Goal: Task Accomplishment & Management: Manage account settings

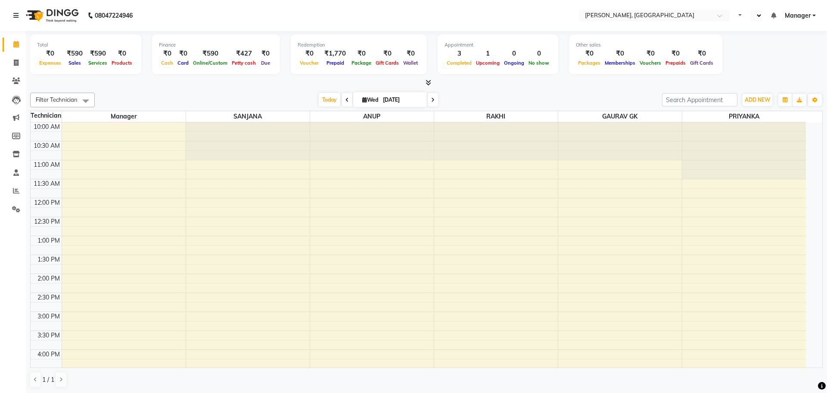
select select "en"
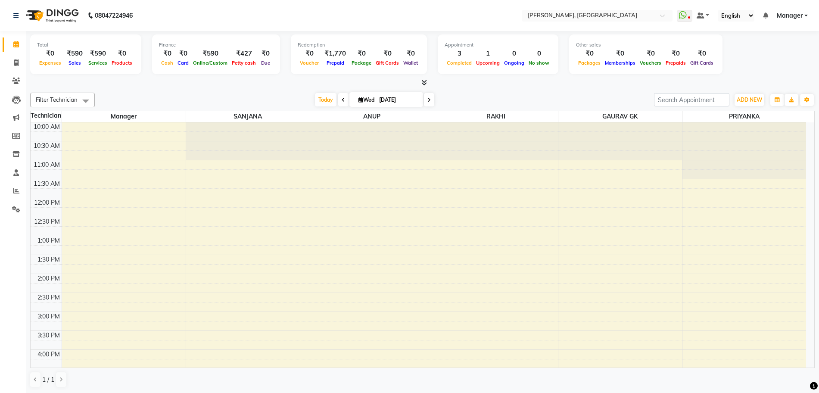
scroll to position [209, 0]
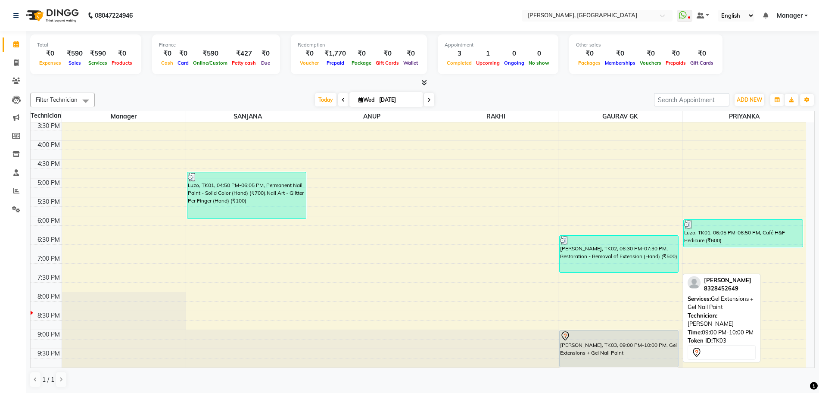
click at [592, 350] on div "[PERSON_NAME], TK03, 09:00 PM-10:00 PM, Gel Extensions + Gel Nail Paint" at bounding box center [618, 348] width 119 height 36
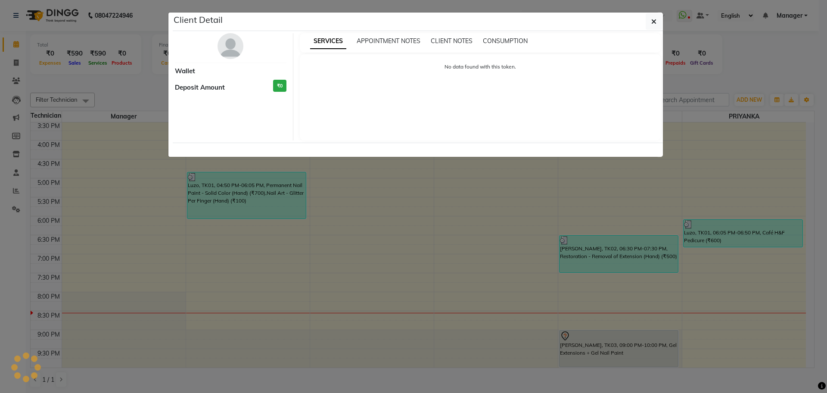
select select "7"
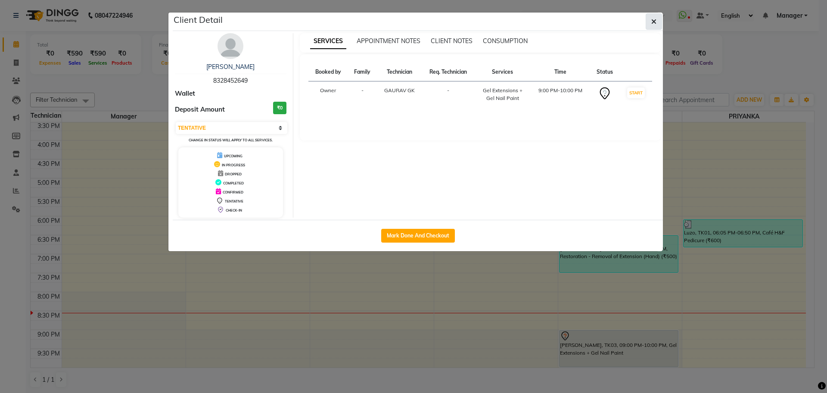
click at [655, 22] on icon "button" at bounding box center [653, 21] width 5 height 7
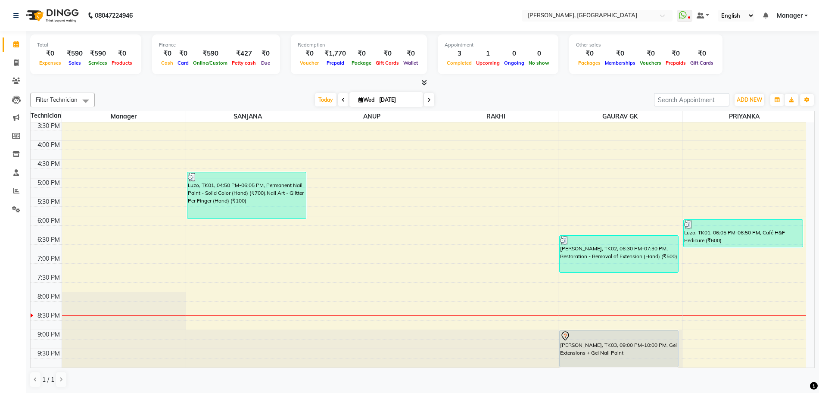
click at [424, 83] on icon at bounding box center [424, 82] width 6 height 6
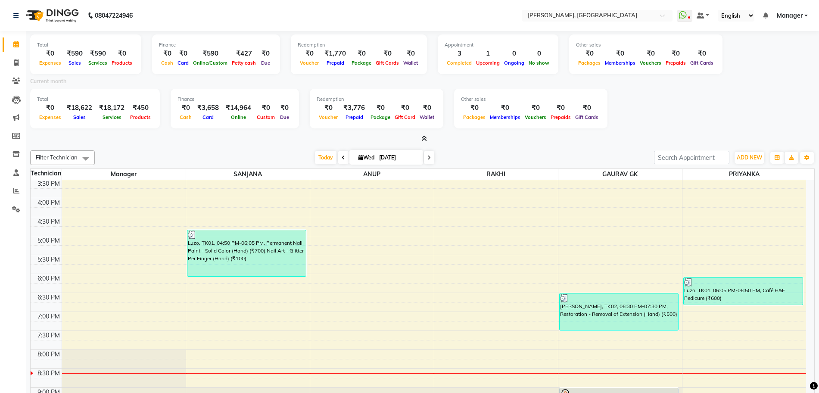
click at [419, 137] on span at bounding box center [422, 138] width 9 height 9
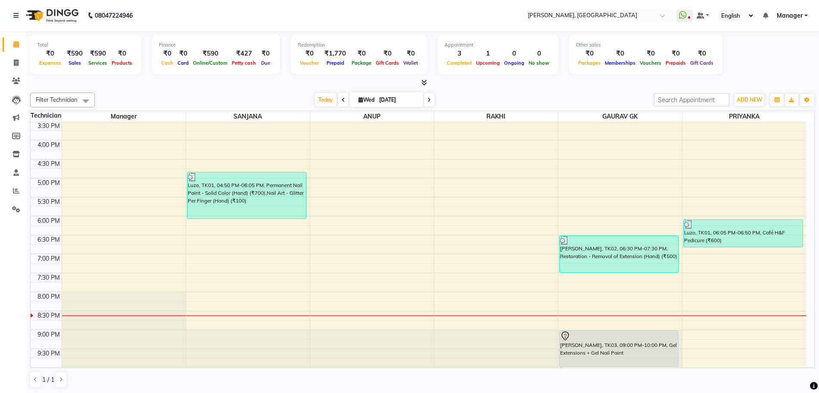
click at [424, 81] on icon at bounding box center [424, 82] width 6 height 6
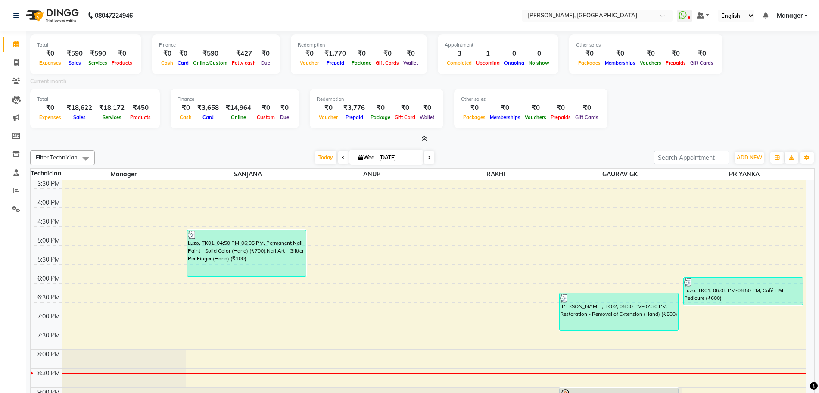
click at [424, 138] on icon at bounding box center [424, 138] width 6 height 6
click at [424, 138] on div "10:00 AM 10:30 AM 11:00 AM 11:30 AM 12:00 PM 12:30 PM 1:00 PM 1:30 PM 2:00 PM 2…" at bounding box center [418, 198] width 775 height 454
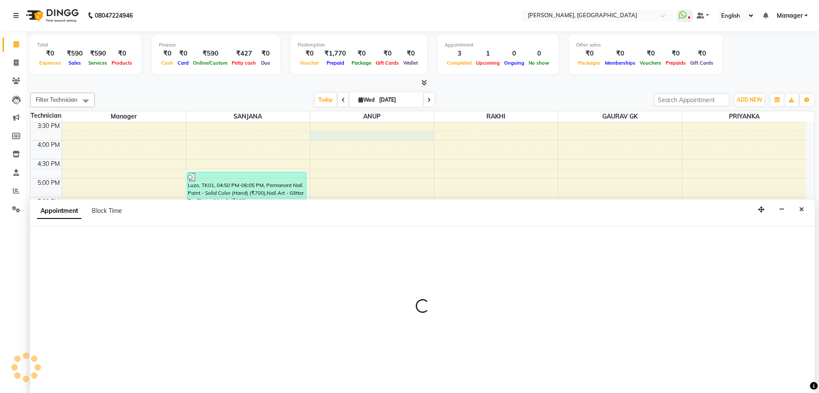
scroll to position [0, 0]
select select "86057"
select select "945"
select select "tentative"
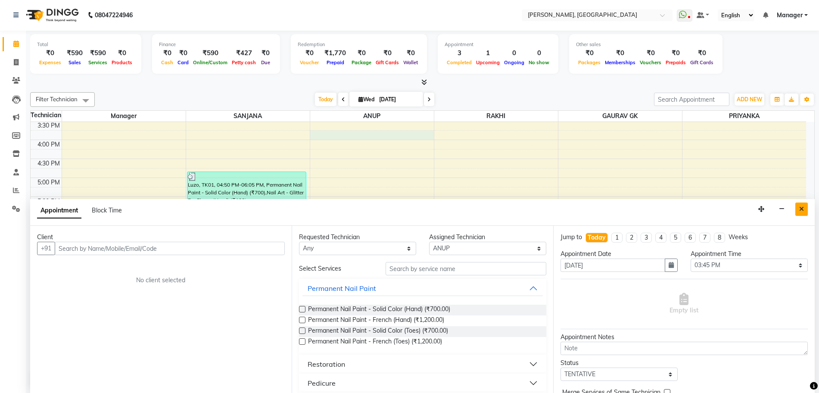
click at [796, 207] on button "Close" at bounding box center [801, 208] width 12 height 13
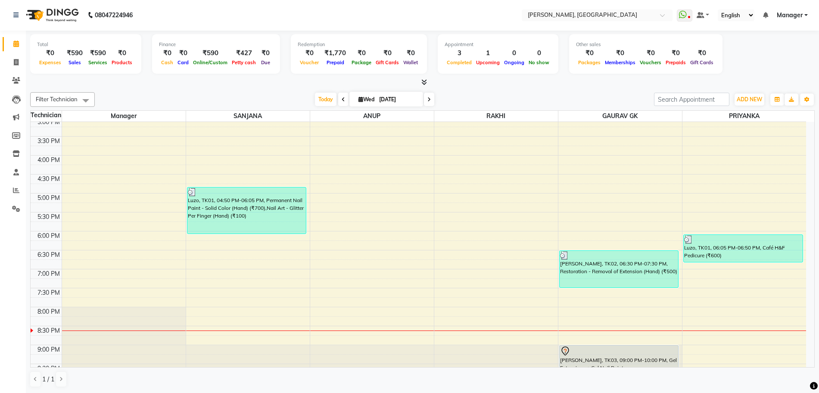
scroll to position [209, 0]
click at [423, 83] on icon at bounding box center [424, 82] width 6 height 6
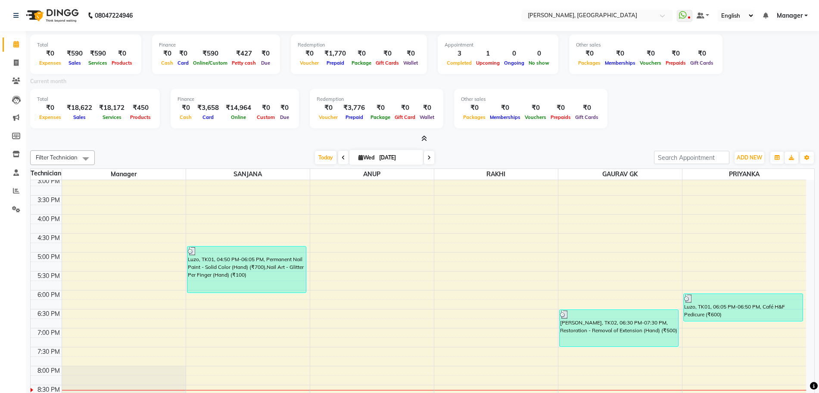
click at [425, 135] on icon at bounding box center [424, 138] width 6 height 6
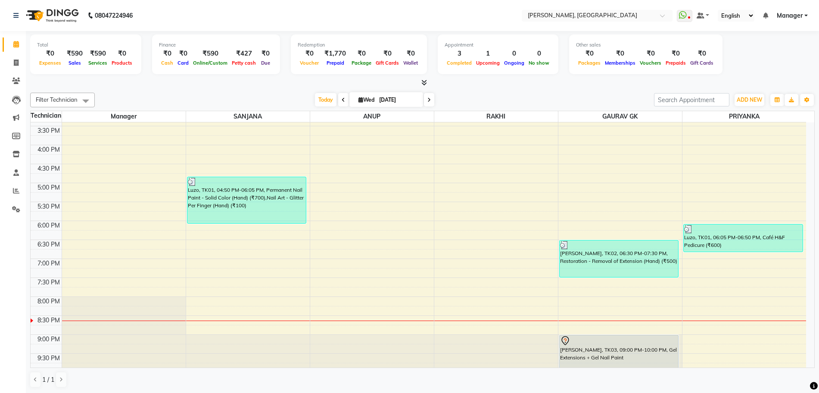
scroll to position [209, 0]
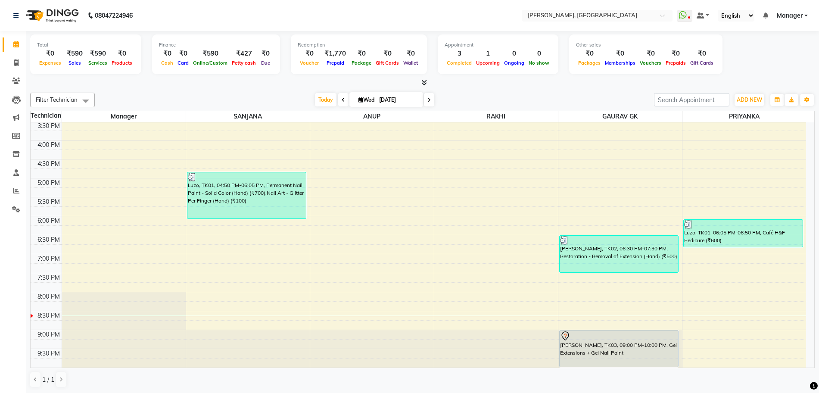
click at [424, 82] on icon at bounding box center [424, 82] width 6 height 6
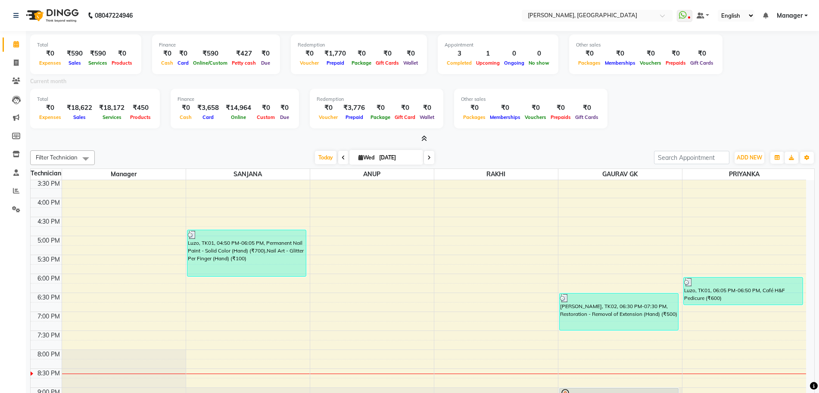
click at [424, 137] on icon at bounding box center [424, 138] width 6 height 6
click at [424, 137] on div "10:00 AM 10:30 AM 11:00 AM 11:30 AM 12:00 PM 12:30 PM 1:00 PM 1:30 PM 2:00 PM 2…" at bounding box center [418, 198] width 775 height 454
select select "86057"
select select "tentative"
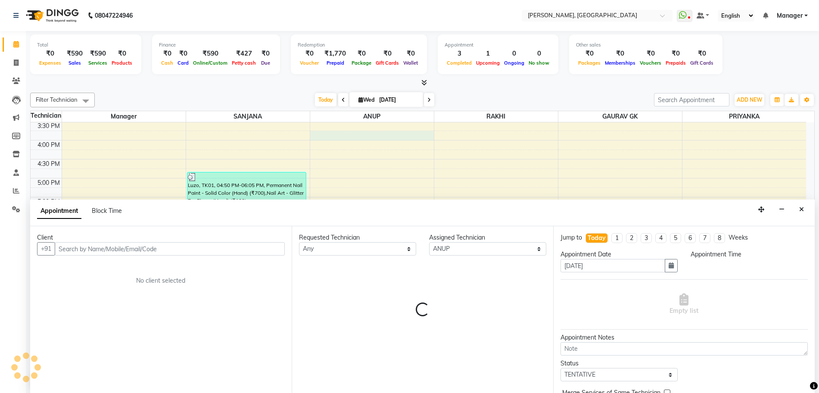
scroll to position [0, 0]
select select "945"
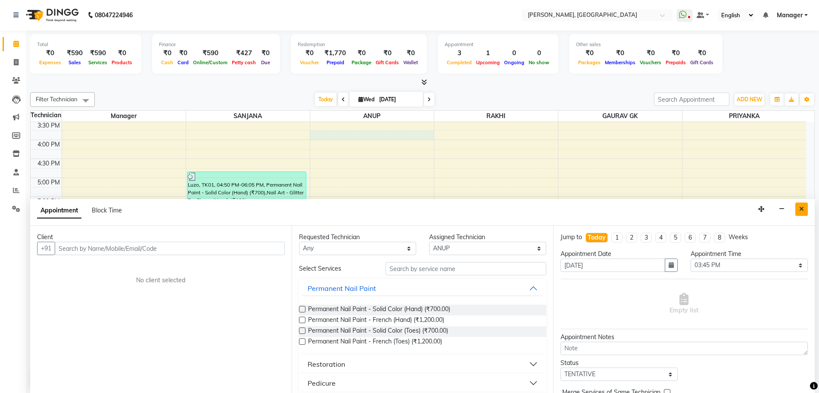
click at [803, 206] on icon "Close" at bounding box center [801, 209] width 5 height 6
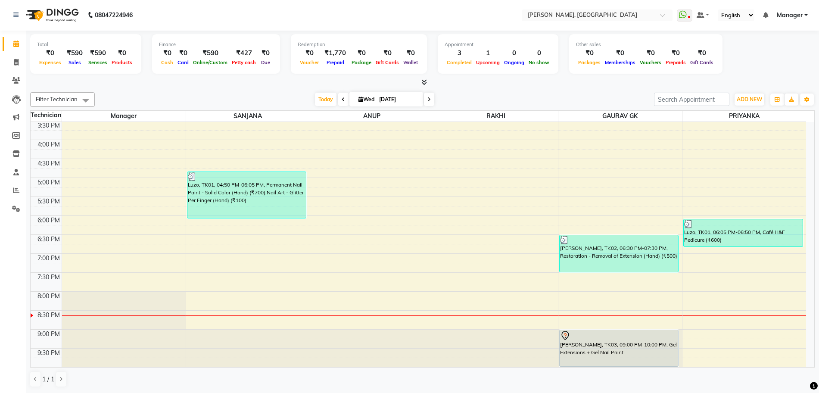
click at [424, 81] on icon at bounding box center [424, 82] width 6 height 6
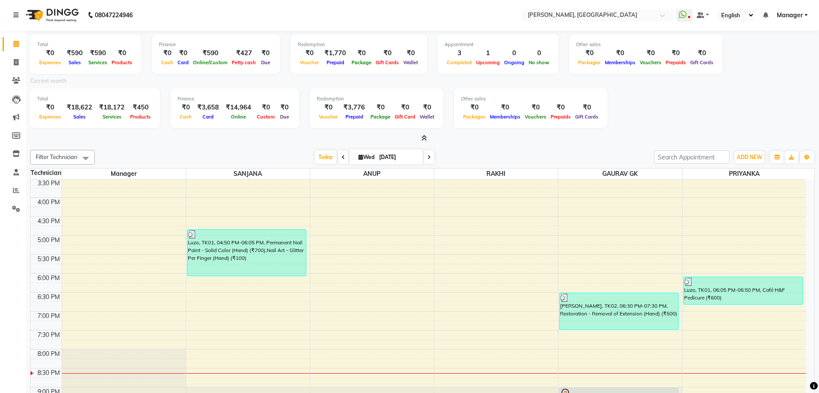
click at [425, 136] on icon at bounding box center [424, 138] width 6 height 6
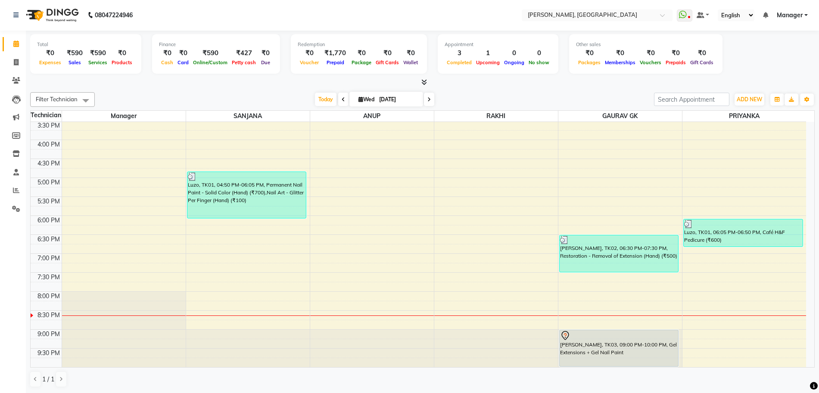
click at [421, 82] on icon at bounding box center [424, 82] width 6 height 6
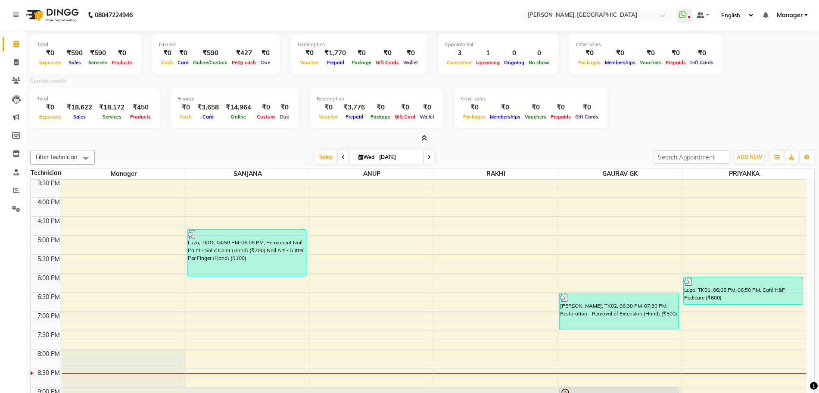
click at [423, 135] on icon at bounding box center [424, 138] width 6 height 6
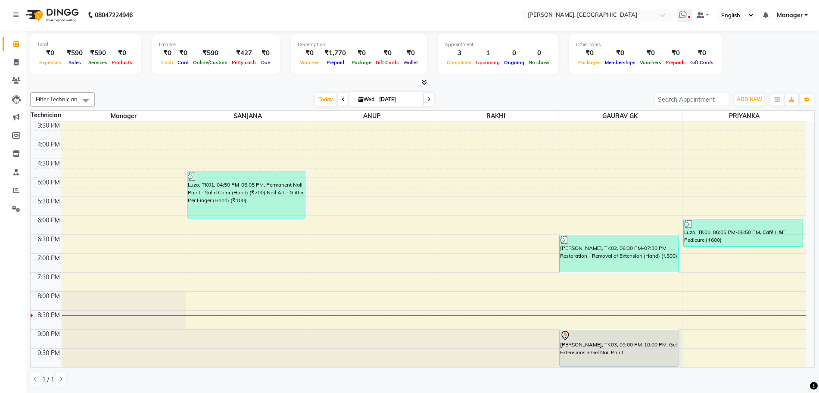
click at [425, 79] on icon at bounding box center [424, 82] width 6 height 6
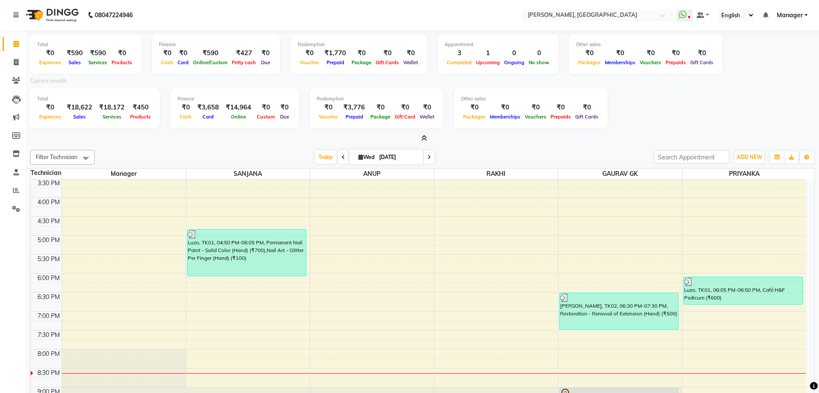
click at [424, 137] on icon at bounding box center [424, 138] width 6 height 6
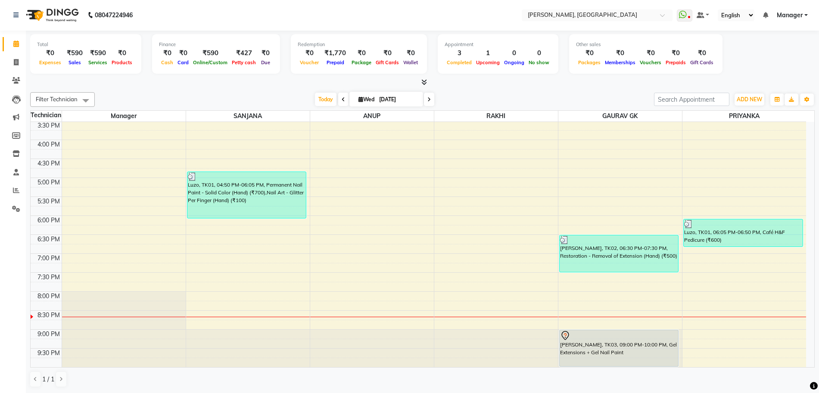
click at [424, 82] on icon at bounding box center [424, 82] width 6 height 6
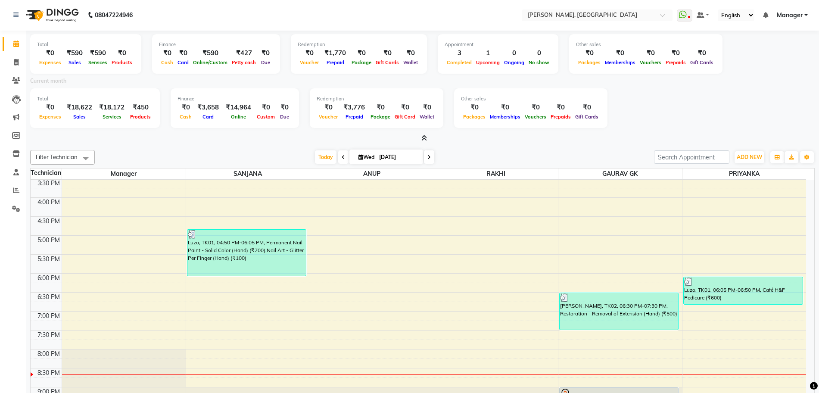
click at [424, 138] on icon at bounding box center [424, 138] width 6 height 6
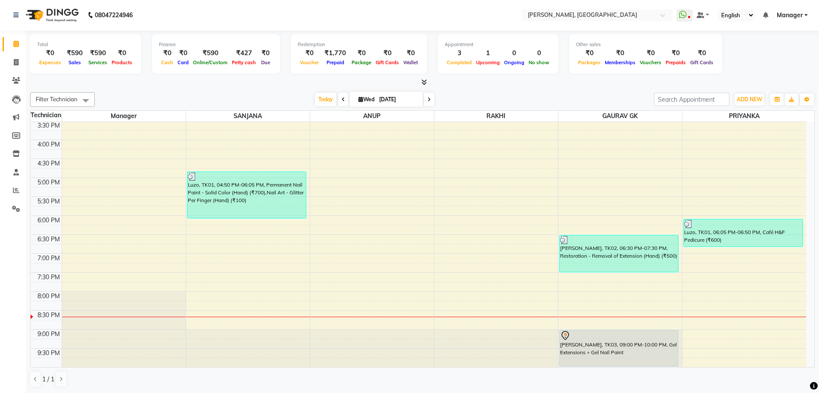
click at [423, 82] on icon at bounding box center [424, 82] width 6 height 6
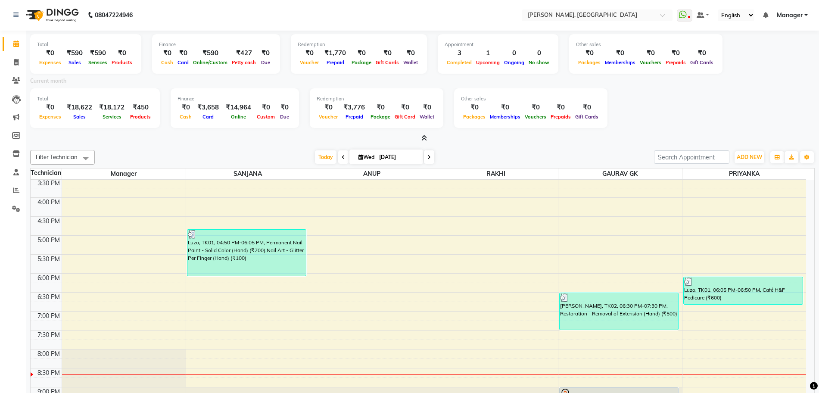
click at [426, 137] on icon at bounding box center [424, 138] width 6 height 6
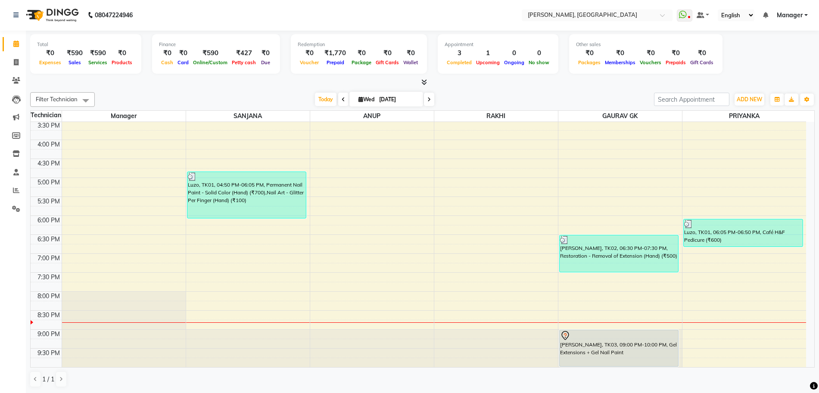
click at [423, 81] on icon at bounding box center [424, 82] width 6 height 6
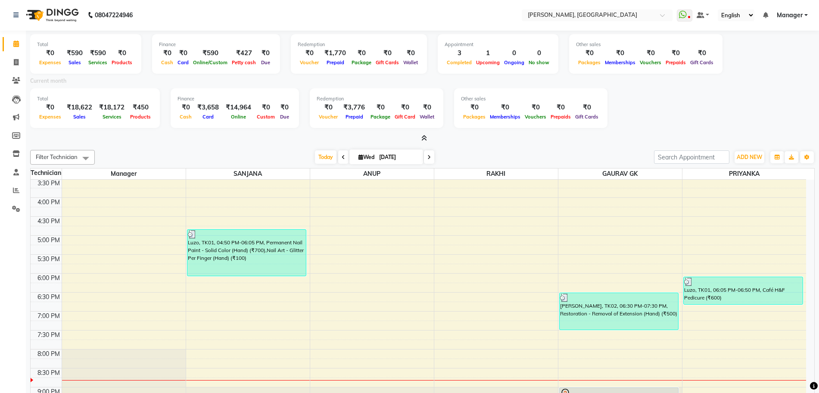
click at [423, 138] on icon at bounding box center [424, 138] width 6 height 6
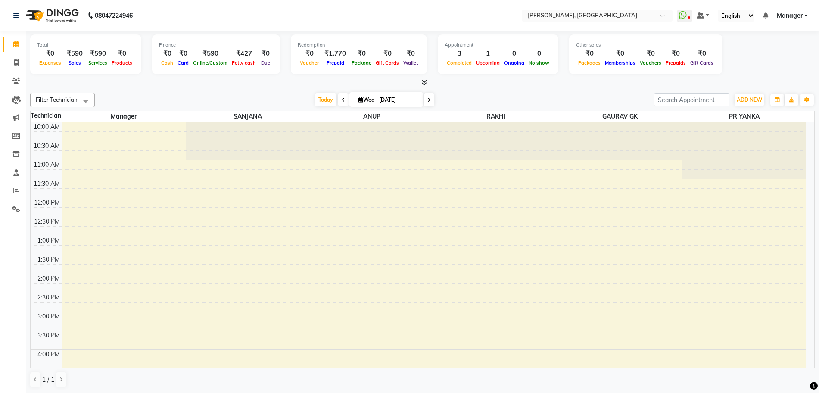
click at [425, 87] on div "Total ₹0 Expenses ₹590 Sales ₹590 Services ₹0 Products Finance ₹0 Cash ₹0 Card …" at bounding box center [422, 212] width 793 height 362
click at [425, 81] on icon at bounding box center [424, 82] width 6 height 6
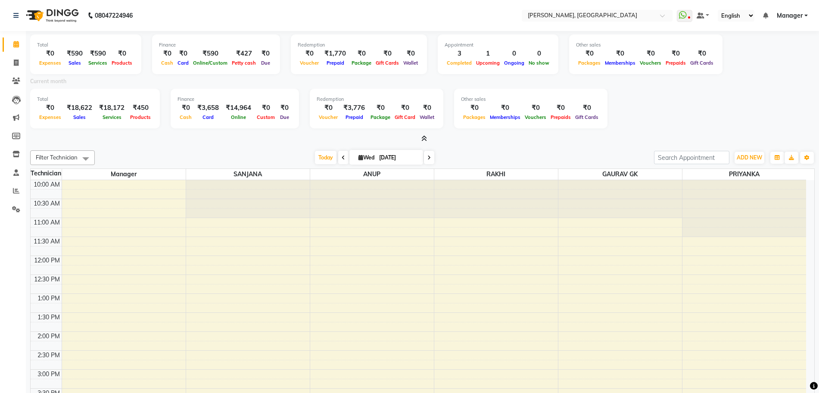
click at [422, 138] on icon at bounding box center [424, 138] width 6 height 6
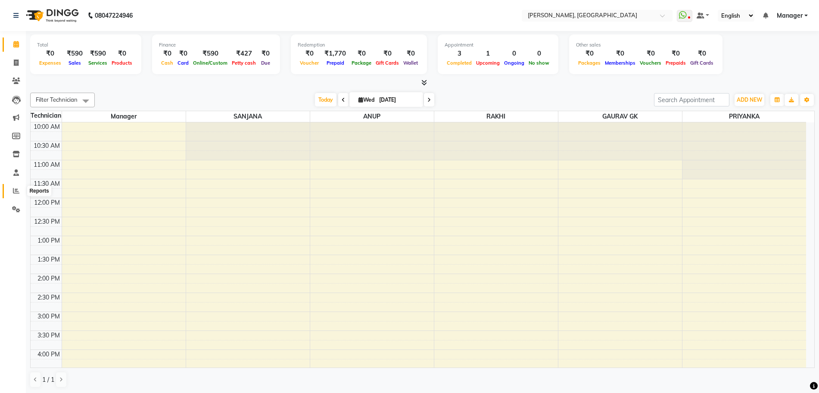
drag, startPoint x: 16, startPoint y: 189, endPoint x: 21, endPoint y: 185, distance: 6.1
click at [16, 189] on icon at bounding box center [16, 190] width 6 height 6
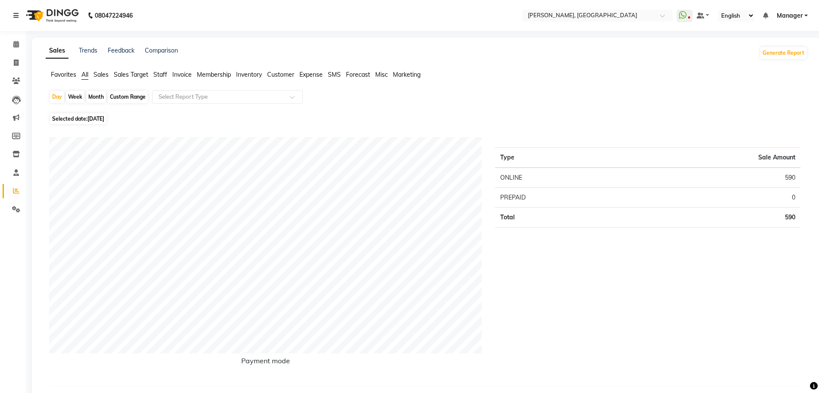
click at [156, 75] on span "Staff" at bounding box center [160, 75] width 14 height 8
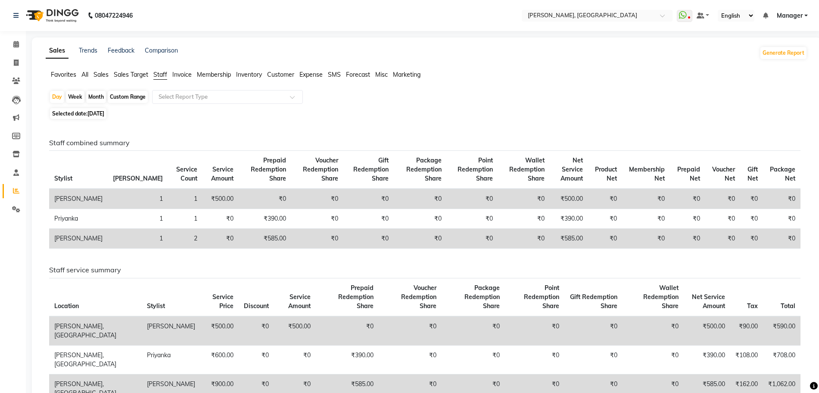
click at [93, 99] on div "Month" at bounding box center [96, 97] width 20 height 12
select select "9"
select select "2025"
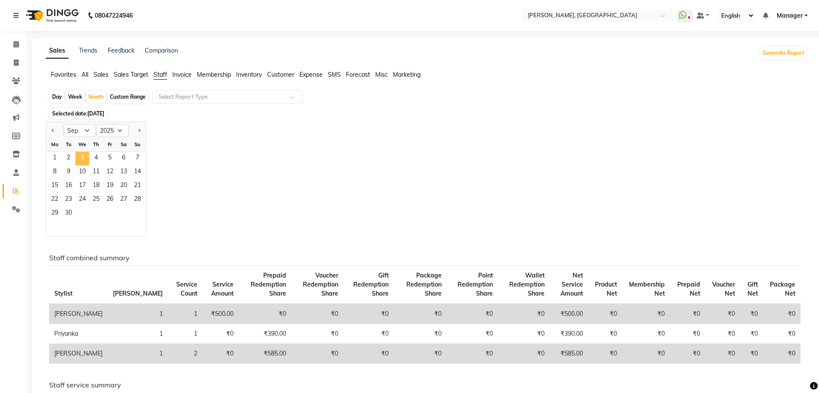
click at [86, 162] on span "3" at bounding box center [82, 159] width 14 height 14
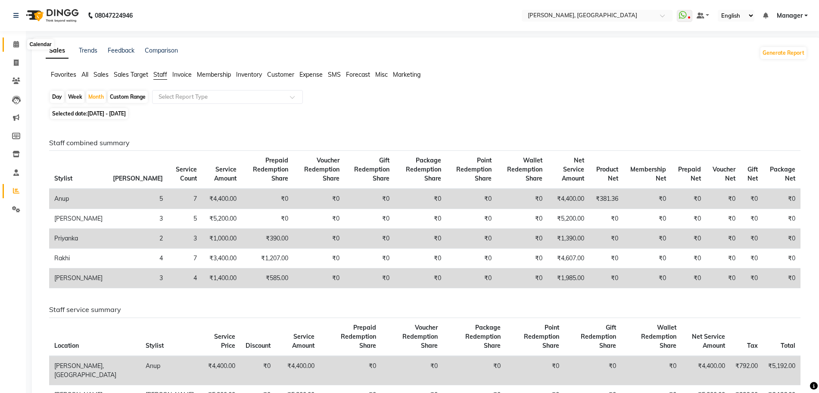
click at [11, 43] on span at bounding box center [16, 45] width 15 height 10
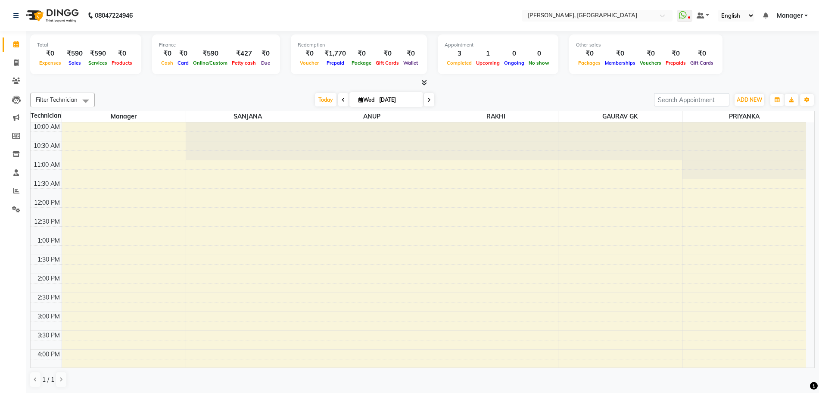
click at [422, 83] on icon at bounding box center [424, 82] width 6 height 6
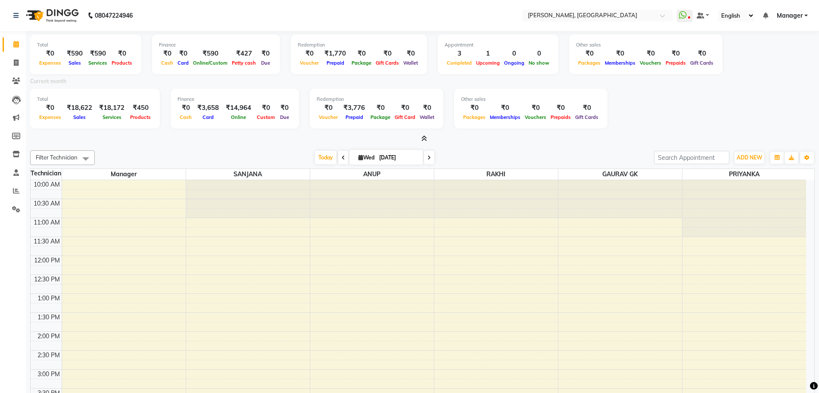
click at [424, 137] on icon at bounding box center [424, 138] width 6 height 6
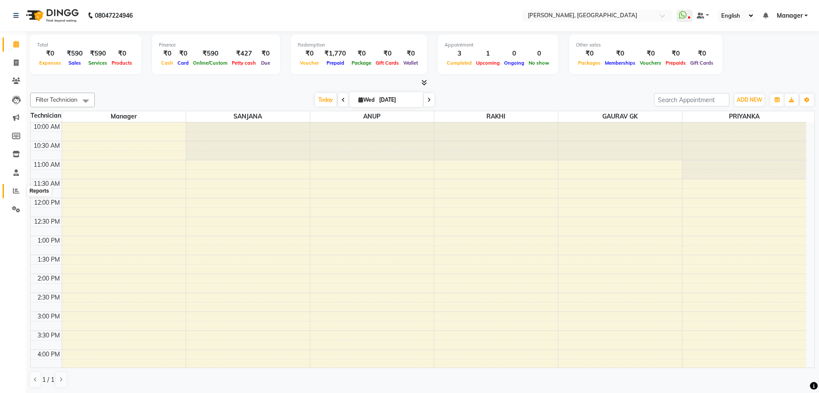
click at [16, 195] on span at bounding box center [16, 191] width 15 height 10
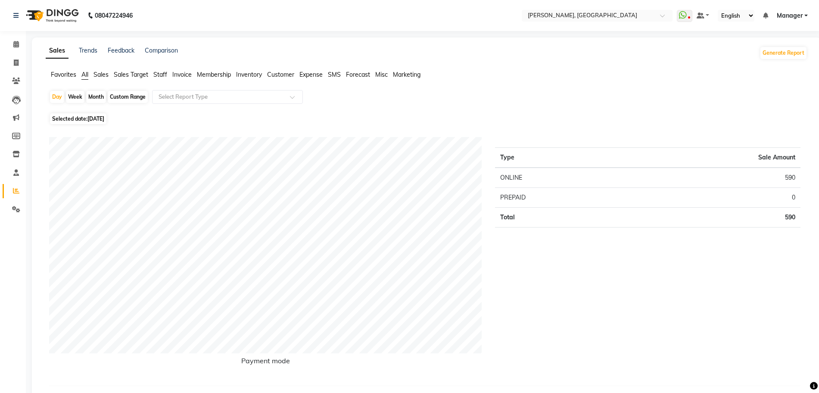
click at [162, 75] on span "Staff" at bounding box center [160, 75] width 14 height 8
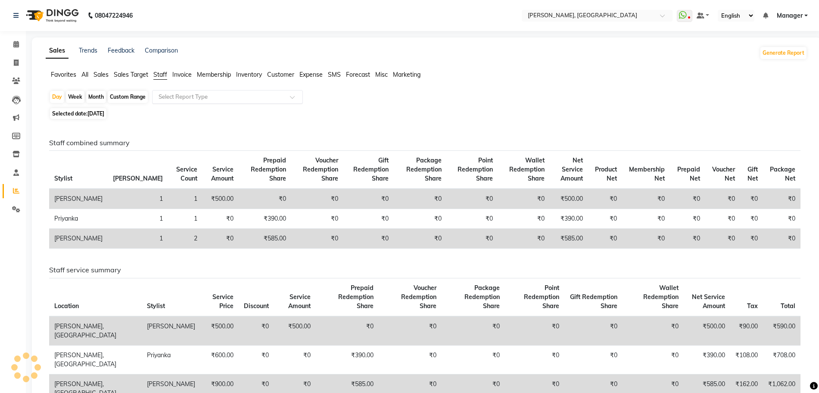
click at [173, 103] on div "Select Report Type" at bounding box center [227, 97] width 151 height 14
click at [173, 95] on input "text" at bounding box center [219, 97] width 124 height 9
click at [173, 98] on input "text" at bounding box center [219, 97] width 124 height 9
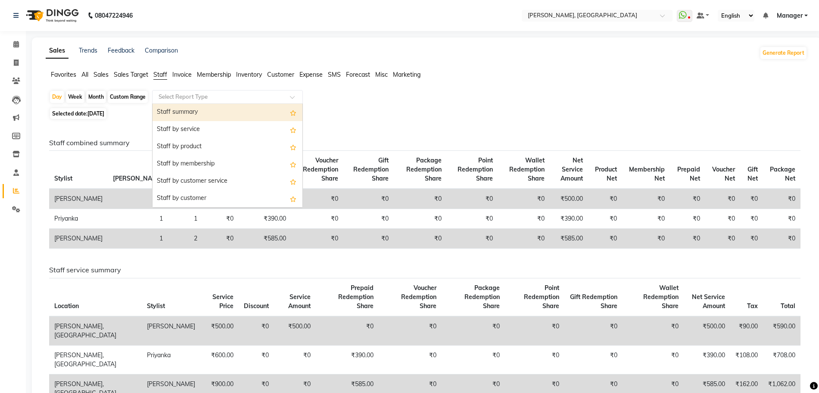
click at [173, 109] on div "Staff summary" at bounding box center [227, 112] width 150 height 17
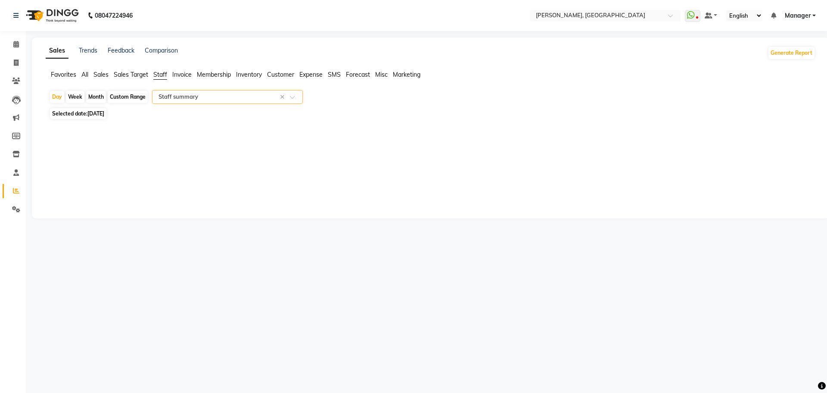
select select "csv"
click at [14, 38] on link "Calendar" at bounding box center [13, 44] width 21 height 14
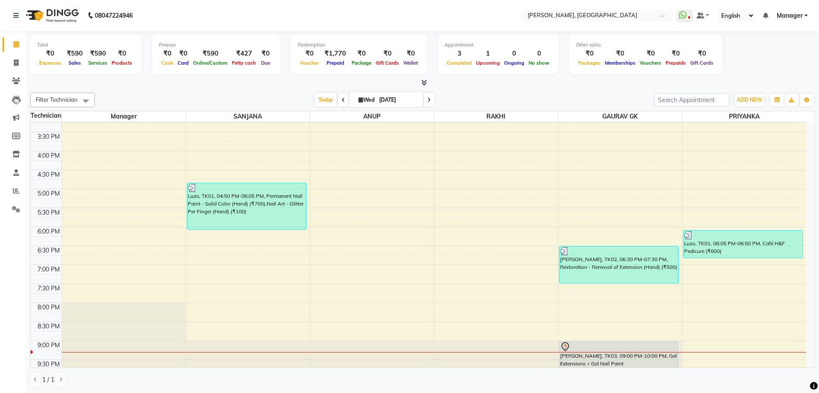
scroll to position [209, 0]
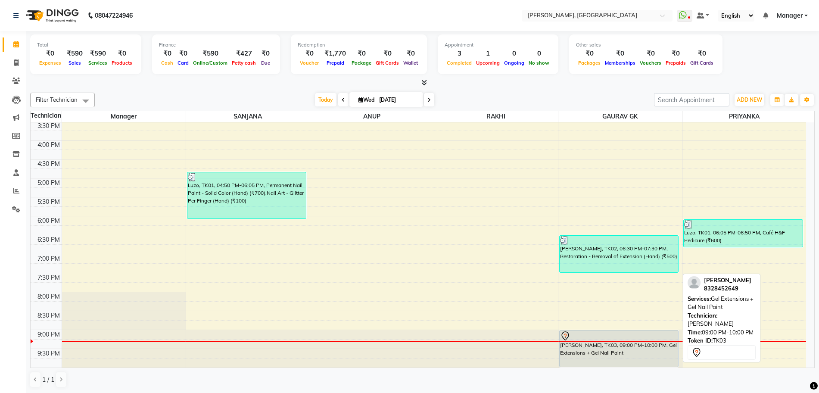
click at [602, 354] on div "[PERSON_NAME], TK03, 09:00 PM-10:00 PM, Gel Extensions + Gel Nail Paint" at bounding box center [618, 348] width 119 height 36
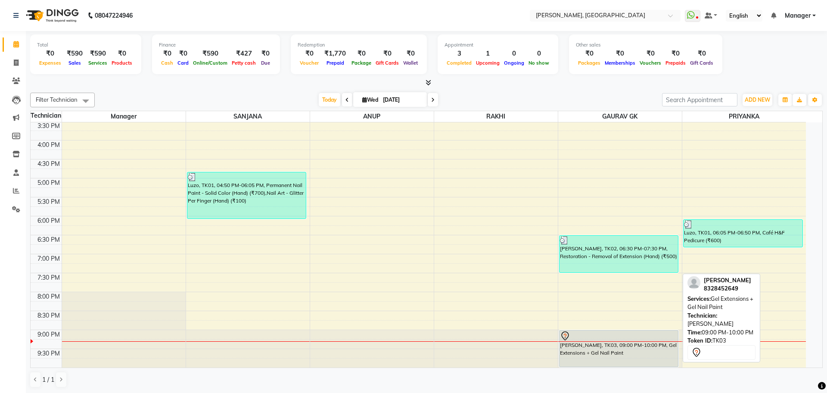
select select "7"
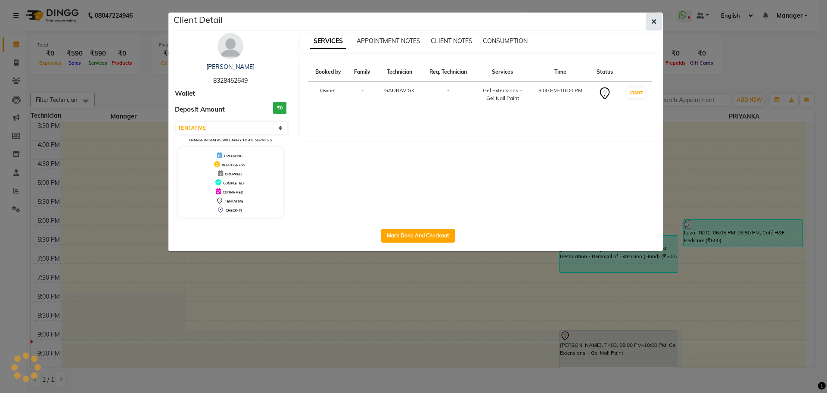
click at [653, 22] on icon "button" at bounding box center [653, 21] width 5 height 7
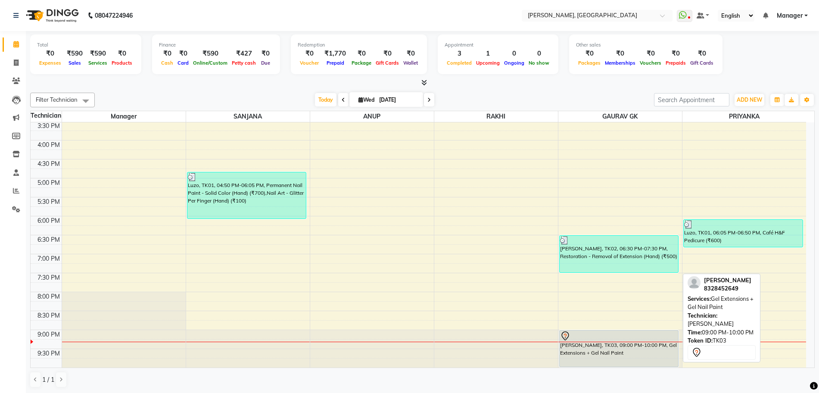
click at [587, 352] on div "[PERSON_NAME], TK03, 09:00 PM-10:00 PM, Gel Extensions + Gel Nail Paint" at bounding box center [618, 348] width 119 height 36
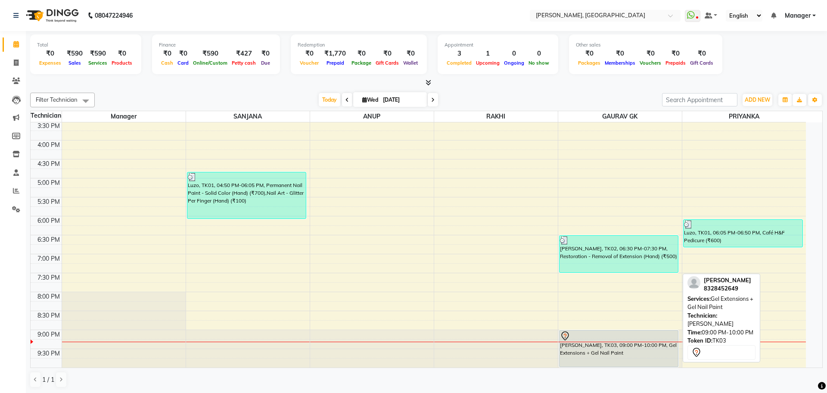
select select "7"
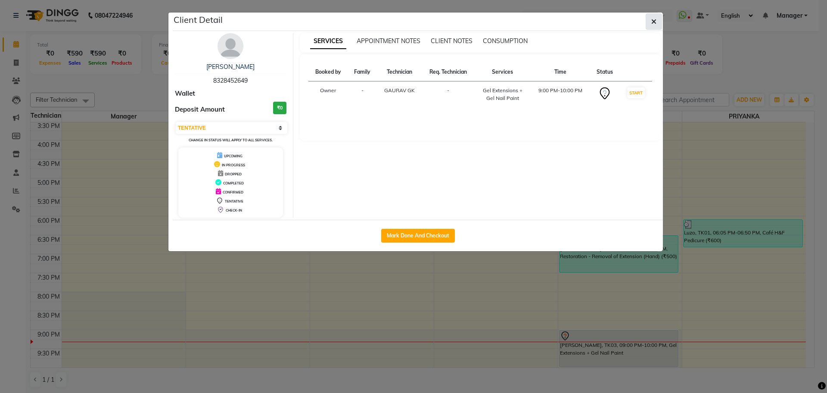
click at [649, 21] on button "button" at bounding box center [654, 21] width 16 height 16
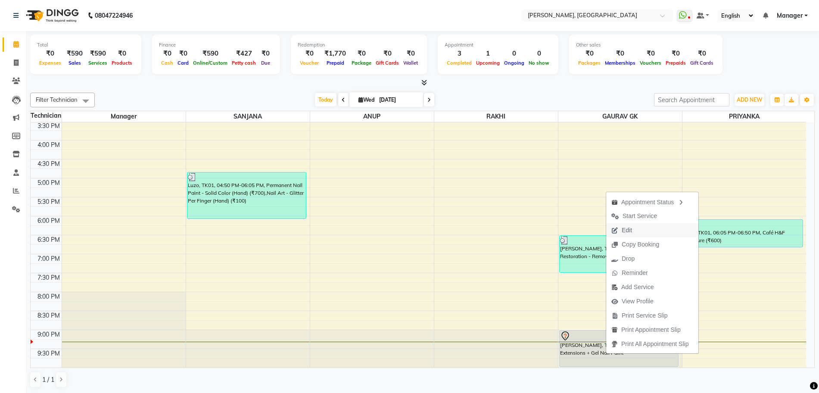
click at [636, 230] on span "Edit" at bounding box center [621, 230] width 31 height 14
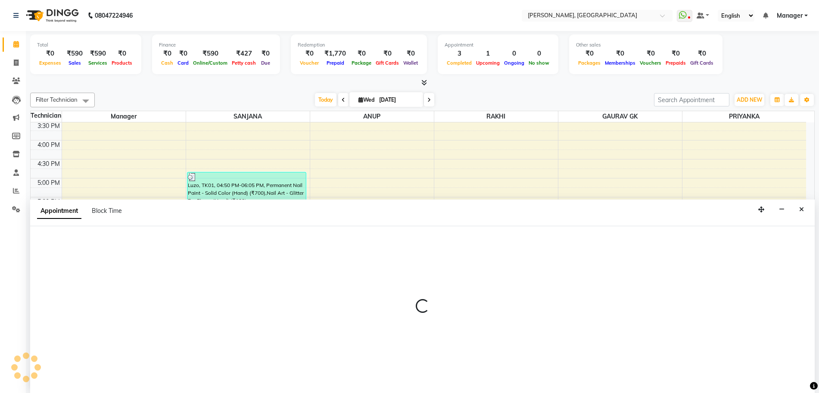
scroll to position [0, 0]
select select "86045"
select select "1260"
select select "tentative"
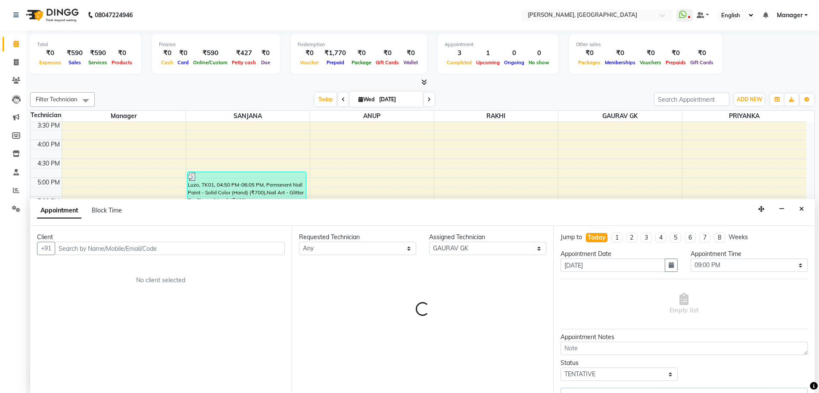
scroll to position [209, 0]
select select "3852"
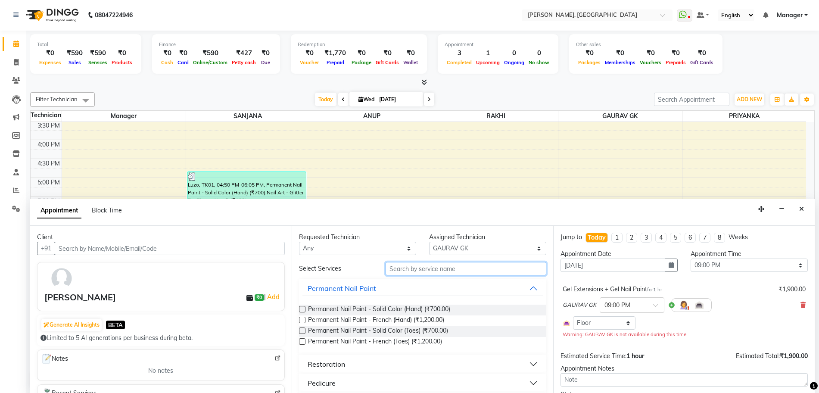
click at [415, 267] on input "text" at bounding box center [465, 268] width 161 height 13
click at [643, 303] on div at bounding box center [632, 304] width 64 height 9
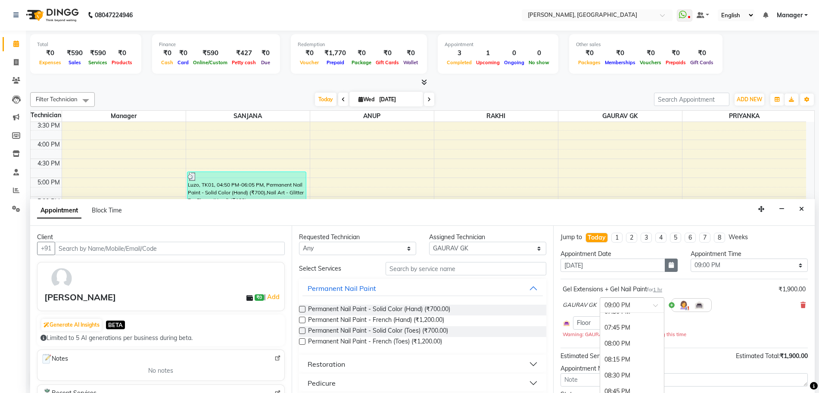
click at [671, 265] on button "button" at bounding box center [671, 264] width 13 height 13
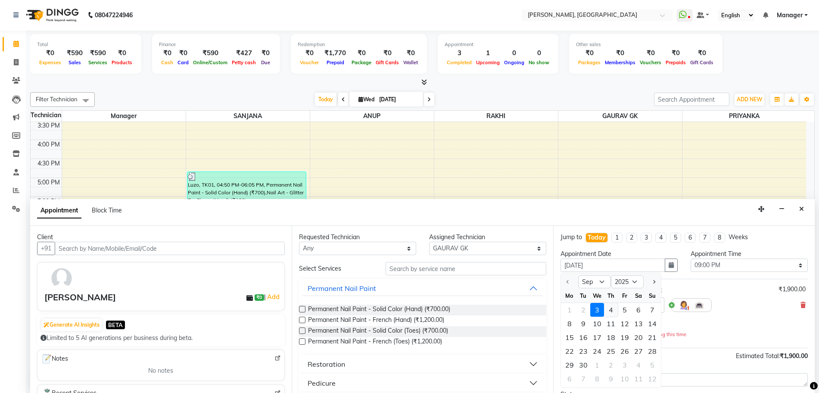
click at [612, 309] on div "4" at bounding box center [611, 310] width 14 height 14
type input "04-09-2025"
select select "1260"
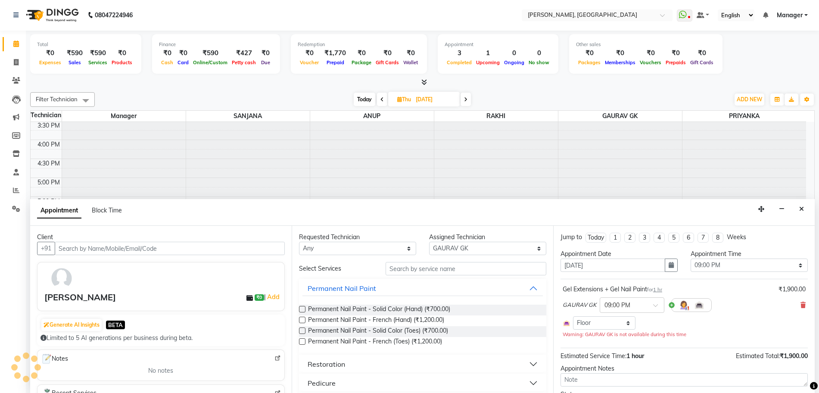
scroll to position [209, 0]
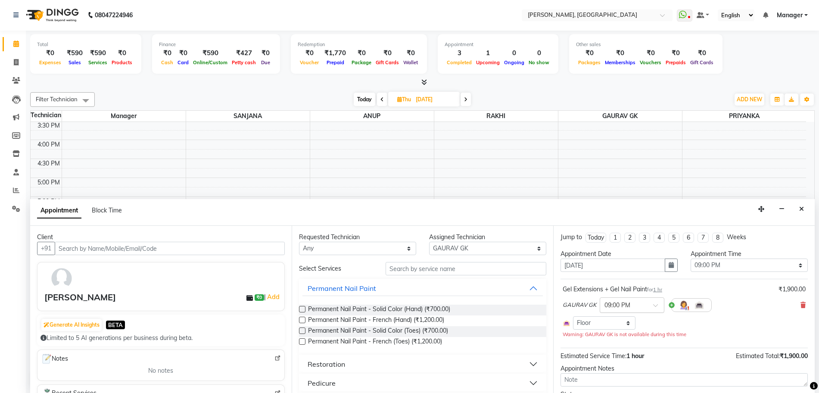
click at [639, 304] on input "text" at bounding box center [623, 304] width 38 height 9
click at [631, 320] on div "11:00 AM" at bounding box center [632, 321] width 64 height 16
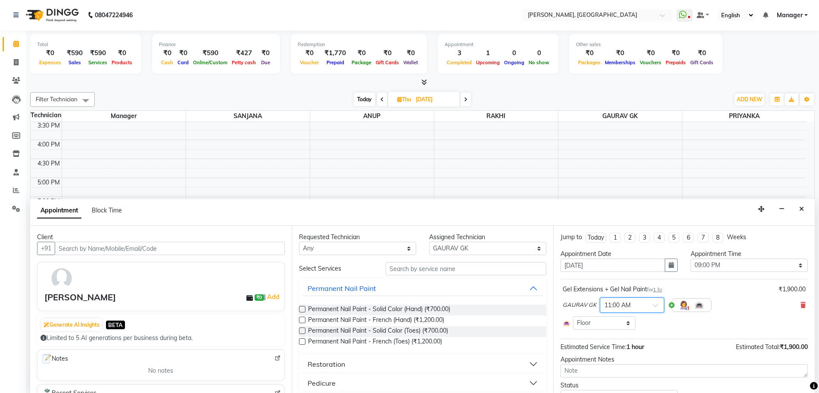
scroll to position [40, 0]
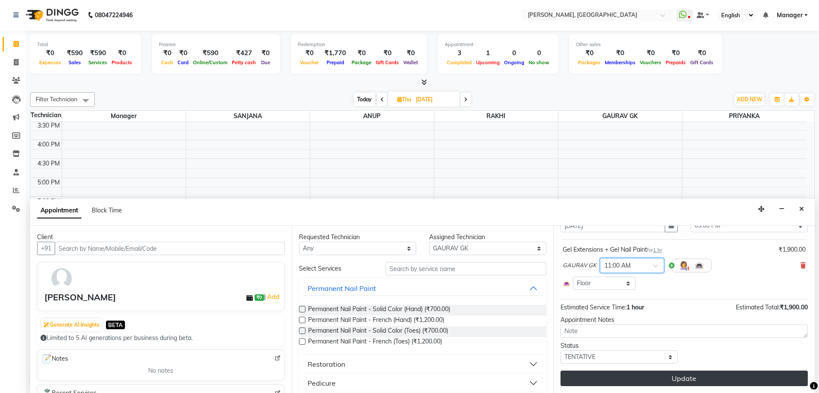
click at [668, 382] on button "Update" at bounding box center [683, 378] width 247 height 16
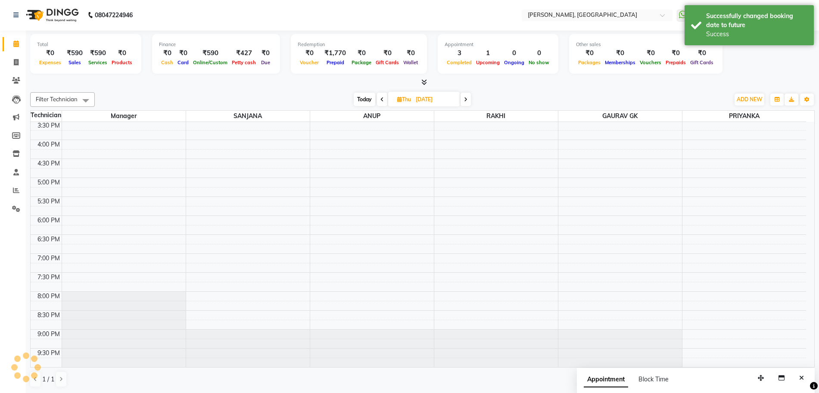
scroll to position [0, 0]
click at [798, 380] on button "Close" at bounding box center [801, 378] width 12 height 13
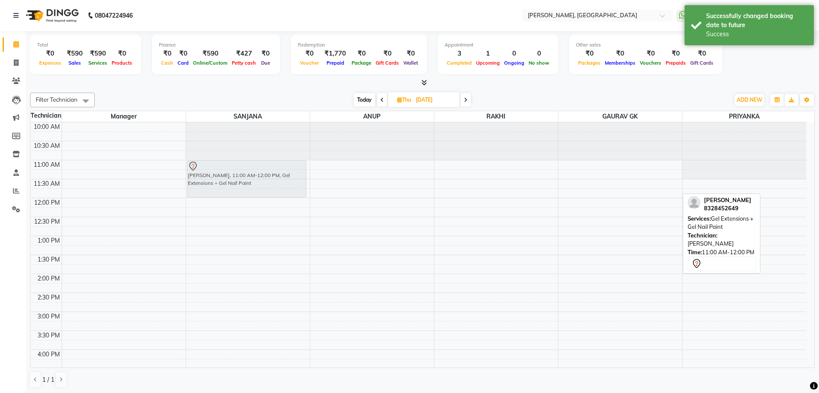
drag, startPoint x: 587, startPoint y: 182, endPoint x: 252, endPoint y: 184, distance: 335.1
click at [252, 184] on tr "Krupali, 11:00 AM-12:00 PM, Gel Extensions + Gel Nail Paint Krupali, 11:00 AM-1…" at bounding box center [418, 349] width 775 height 454
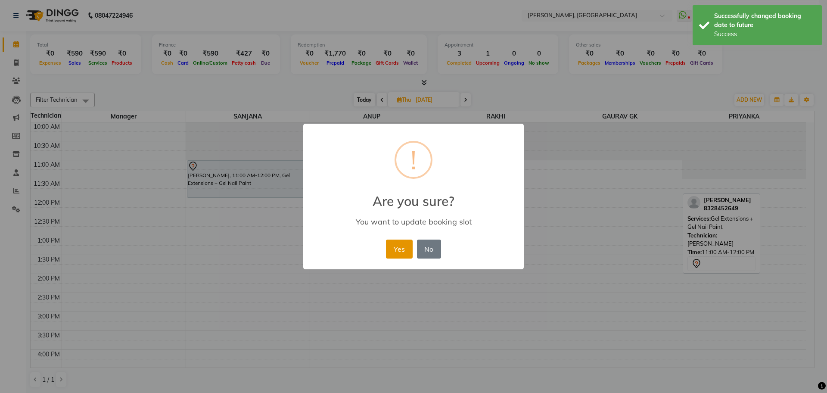
click at [397, 242] on button "Yes" at bounding box center [399, 248] width 26 height 19
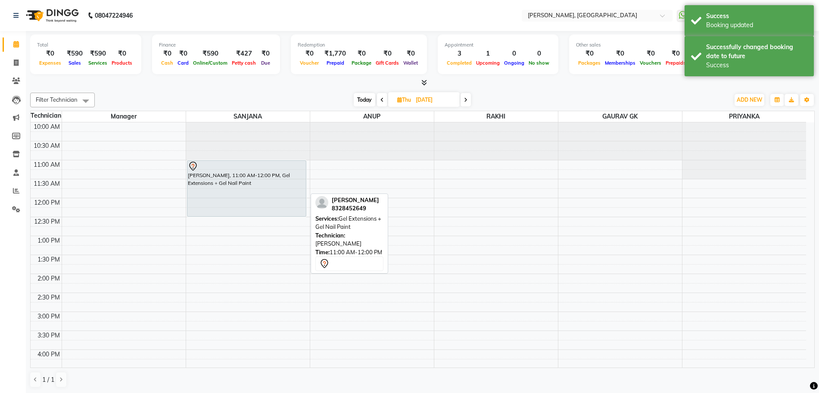
drag, startPoint x: 272, startPoint y: 196, endPoint x: 271, endPoint y: 208, distance: 11.7
click at [271, 208] on div "Krupali, 11:00 AM-12:00 PM, Gel Extensions + Gel Nail Paint Krupali, 11:00 AM-1…" at bounding box center [248, 349] width 124 height 454
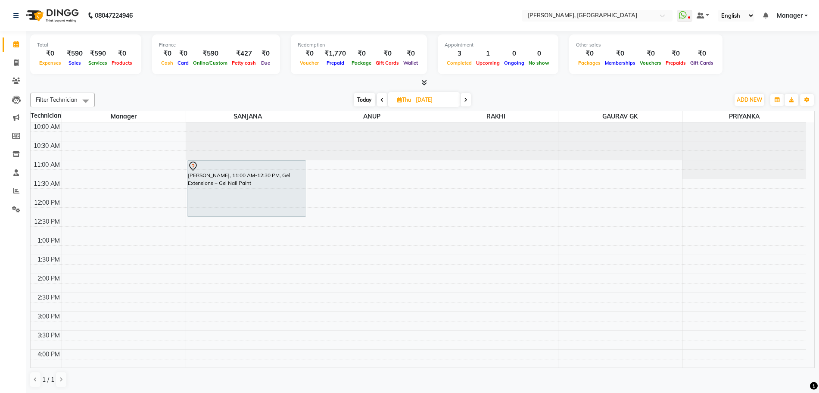
click at [422, 82] on icon at bounding box center [424, 82] width 6 height 6
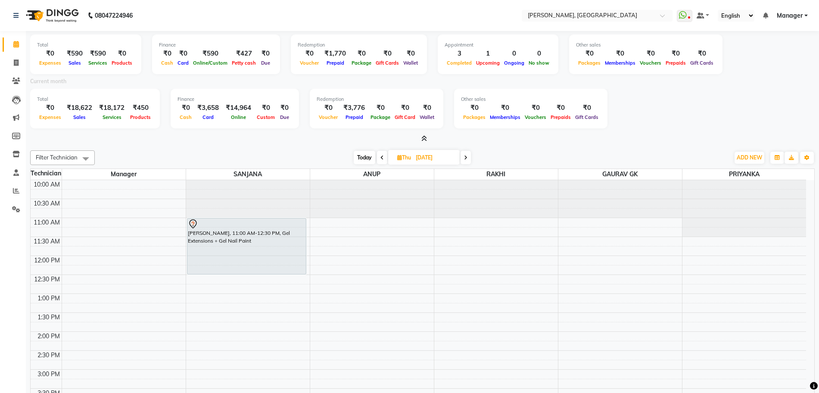
click at [425, 136] on icon at bounding box center [424, 138] width 6 height 6
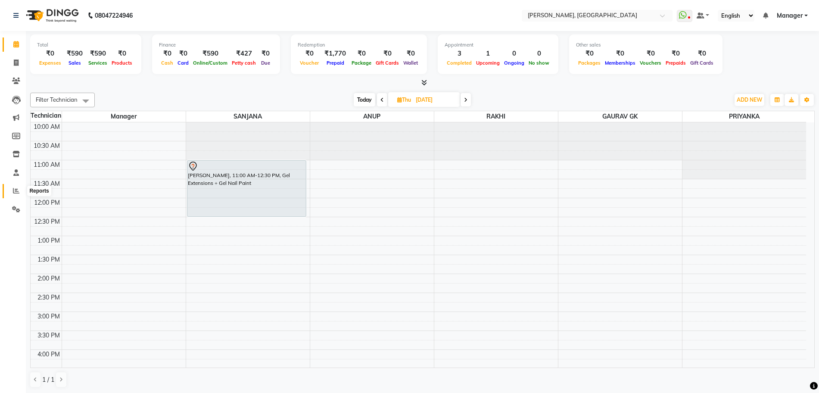
click at [11, 189] on span at bounding box center [16, 191] width 15 height 10
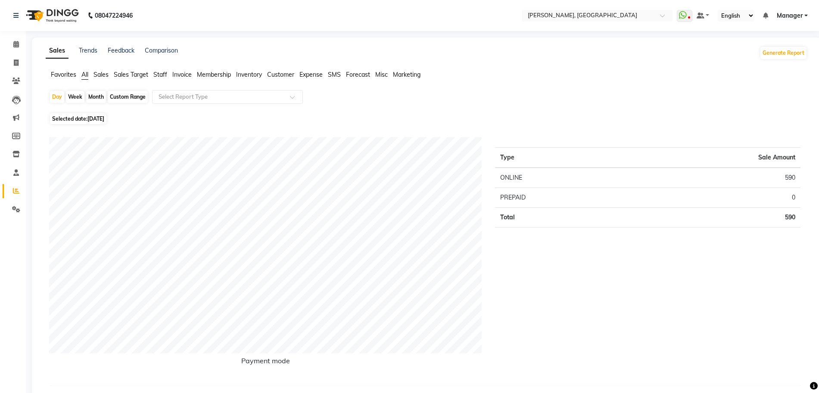
click at [164, 73] on span "Staff" at bounding box center [160, 75] width 14 height 8
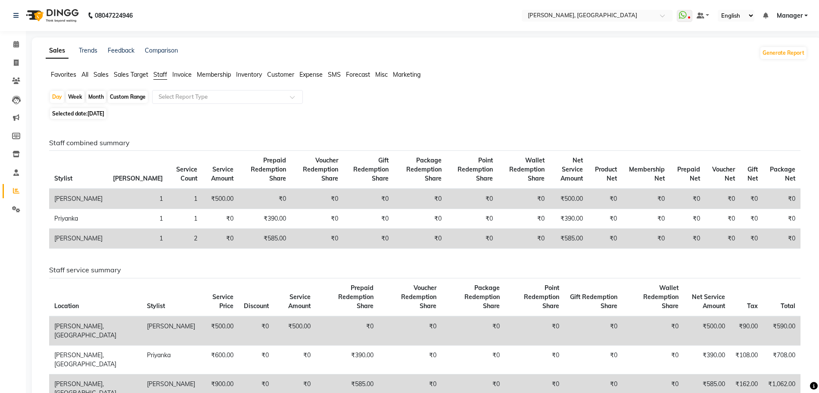
click at [101, 72] on span "Sales" at bounding box center [100, 75] width 15 height 8
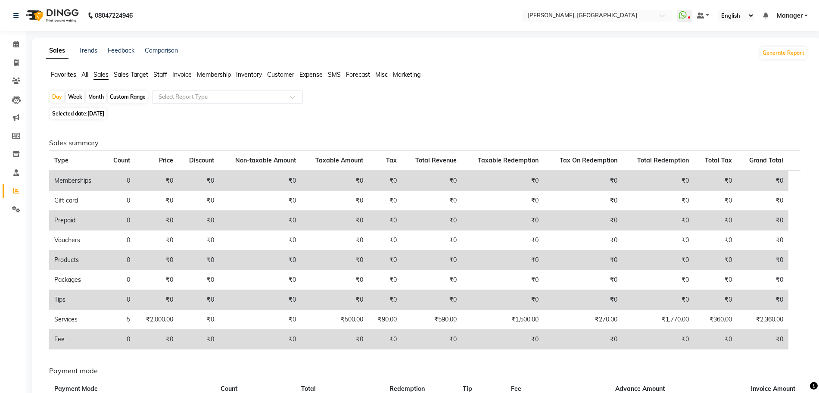
click at [198, 94] on input "text" at bounding box center [219, 97] width 124 height 9
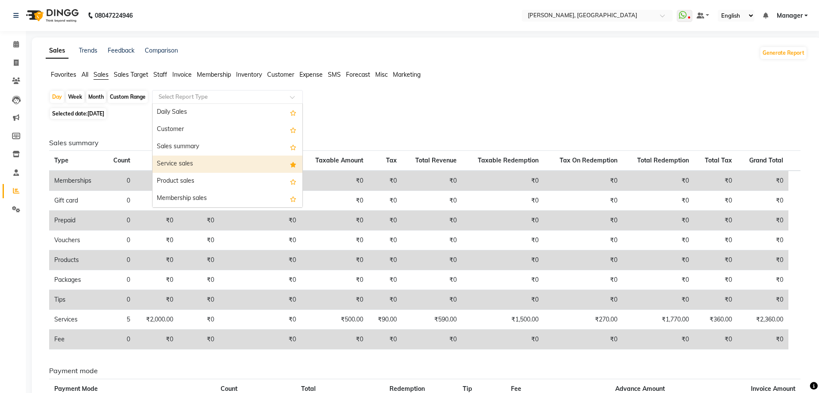
click at [195, 163] on div "Service sales" at bounding box center [227, 163] width 150 height 17
select select "csv"
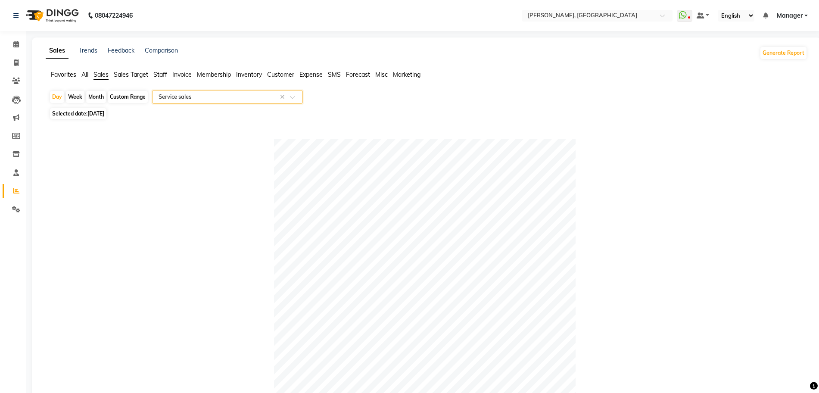
click at [97, 98] on div "Month" at bounding box center [96, 97] width 20 height 12
select select "9"
select select "2025"
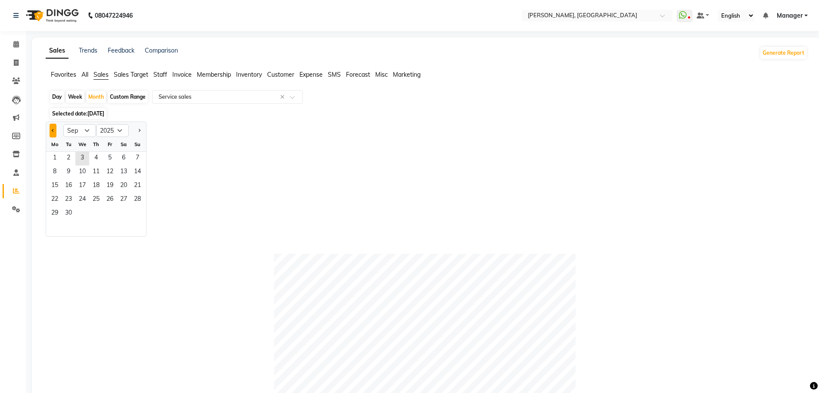
click at [51, 134] on button "Previous month" at bounding box center [53, 131] width 7 height 14
select select "8"
click at [110, 158] on span "1" at bounding box center [110, 159] width 14 height 14
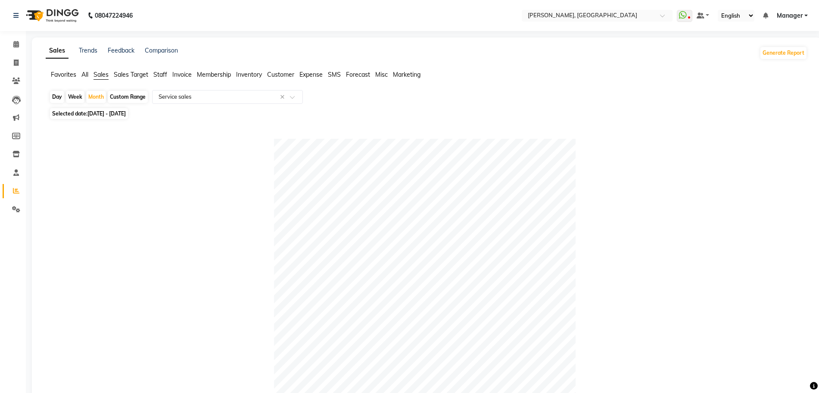
click at [791, 17] on span "Manager" at bounding box center [790, 15] width 26 height 9
click at [773, 58] on link "Sign out" at bounding box center [763, 59] width 79 height 13
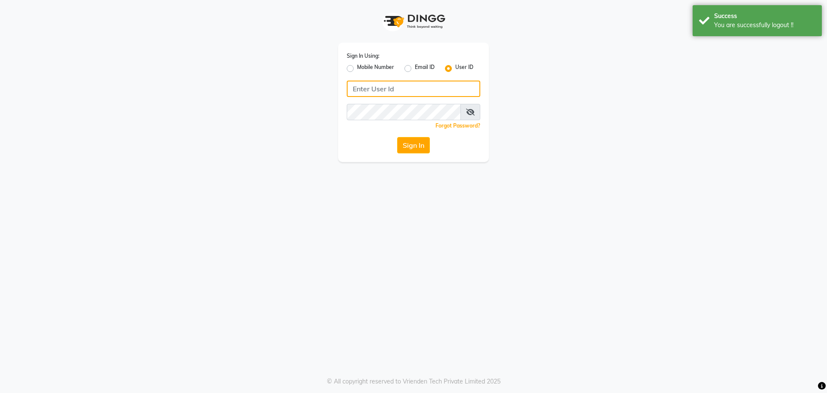
type input "9611506242"
click at [351, 64] on div "Mobile Number" at bounding box center [370, 68] width 47 height 10
click at [357, 67] on label "Mobile Number" at bounding box center [375, 68] width 37 height 10
click at [357, 67] on input "Mobile Number" at bounding box center [360, 66] width 6 height 6
radio input "true"
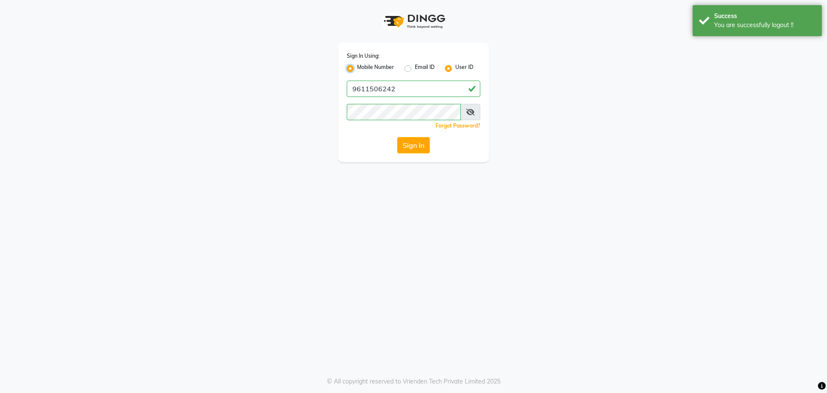
radio input "false"
click at [388, 87] on input "Username" at bounding box center [428, 89] width 105 height 16
type input "7259892606"
click at [421, 145] on button "Sign In" at bounding box center [413, 145] width 33 height 16
